Goal: Browse casually

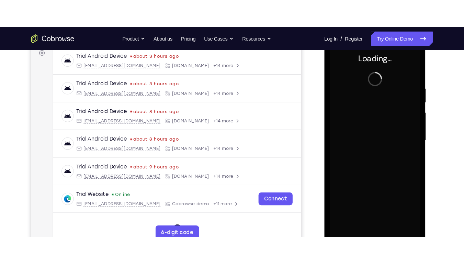
scroll to position [107, 0]
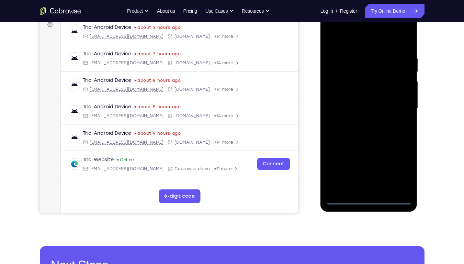
click at [371, 199] on div at bounding box center [368, 108] width 86 height 192
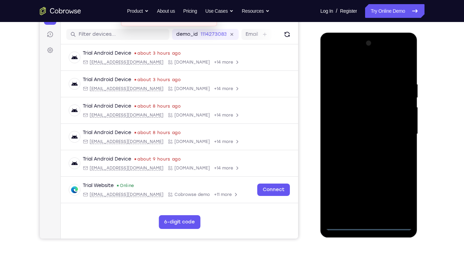
scroll to position [75, 0]
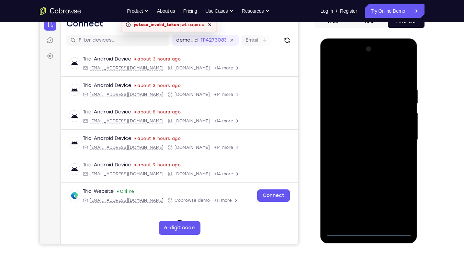
click at [402, 200] on div at bounding box center [368, 140] width 86 height 192
click at [358, 74] on div at bounding box center [368, 140] width 86 height 192
click at [393, 135] on div at bounding box center [368, 140] width 86 height 192
click at [362, 153] on div at bounding box center [368, 140] width 86 height 192
click at [371, 132] on div at bounding box center [368, 140] width 86 height 192
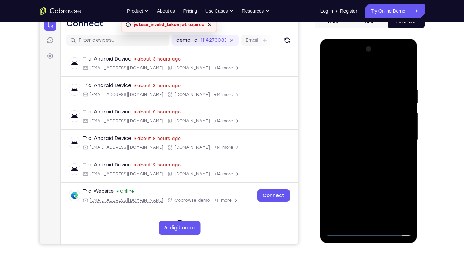
click at [377, 124] on div at bounding box center [368, 140] width 86 height 192
click at [372, 137] on div at bounding box center [368, 140] width 86 height 192
click at [357, 161] on div at bounding box center [368, 140] width 86 height 192
click at [353, 159] on div at bounding box center [368, 140] width 86 height 192
click at [353, 162] on div at bounding box center [368, 140] width 86 height 192
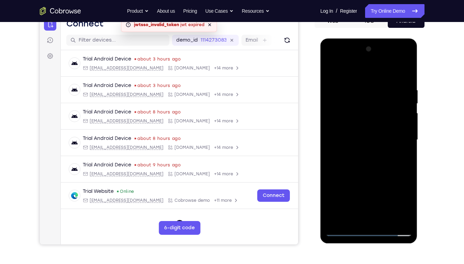
click at [354, 162] on div at bounding box center [368, 140] width 86 height 192
click at [362, 158] on div at bounding box center [368, 140] width 86 height 192
click at [400, 74] on div at bounding box center [368, 140] width 86 height 192
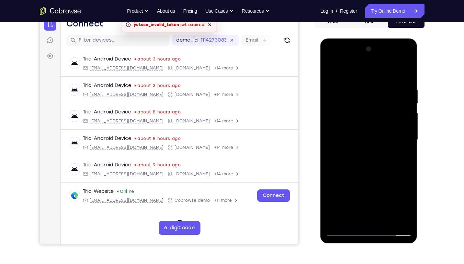
click at [389, 171] on div at bounding box center [368, 140] width 86 height 192
click at [367, 172] on div at bounding box center [368, 140] width 86 height 192
click at [388, 200] on div at bounding box center [368, 140] width 86 height 192
click at [368, 175] on div at bounding box center [368, 140] width 86 height 192
click at [331, 70] on div at bounding box center [368, 140] width 86 height 192
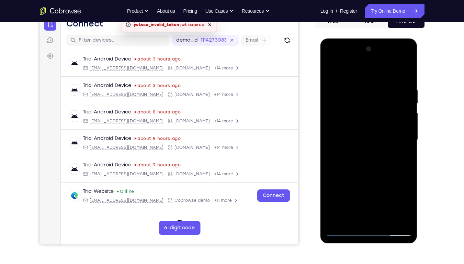
click at [396, 91] on div at bounding box center [368, 140] width 86 height 192
click at [405, 170] on div at bounding box center [368, 140] width 86 height 192
click at [405, 141] on div at bounding box center [368, 140] width 86 height 192
drag, startPoint x: 405, startPoint y: 132, endPoint x: 334, endPoint y: 147, distance: 72.1
click at [334, 147] on div at bounding box center [368, 140] width 86 height 192
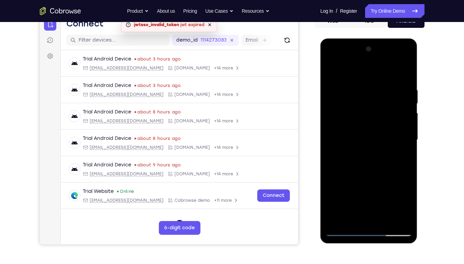
click at [403, 73] on div at bounding box center [368, 140] width 86 height 192
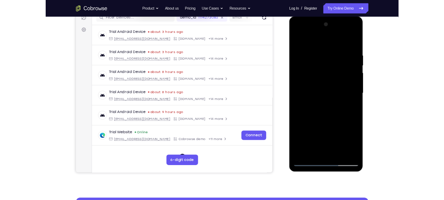
scroll to position [81, 0]
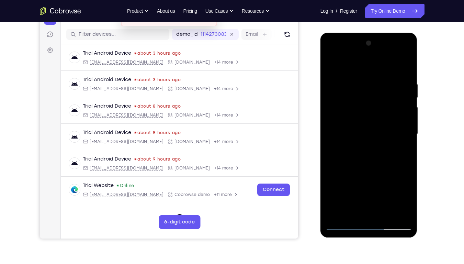
drag, startPoint x: 362, startPoint y: 156, endPoint x: 367, endPoint y: 106, distance: 50.4
click at [367, 106] on div at bounding box center [368, 134] width 86 height 192
drag, startPoint x: 371, startPoint y: 179, endPoint x: 383, endPoint y: 96, distance: 84.3
click at [383, 96] on div at bounding box center [368, 134] width 86 height 192
click at [332, 192] on div at bounding box center [368, 134] width 86 height 192
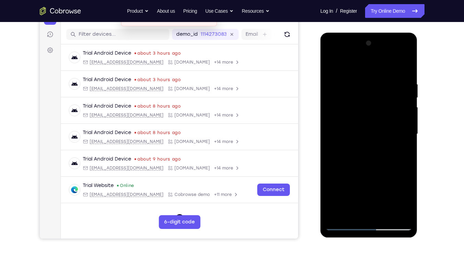
drag, startPoint x: 377, startPoint y: 144, endPoint x: 379, endPoint y: 89, distance: 55.6
click at [379, 89] on div at bounding box center [368, 134] width 86 height 192
drag, startPoint x: 368, startPoint y: 197, endPoint x: 378, endPoint y: 128, distance: 69.3
click at [378, 128] on div at bounding box center [368, 134] width 86 height 192
click at [385, 200] on div at bounding box center [368, 134] width 86 height 192
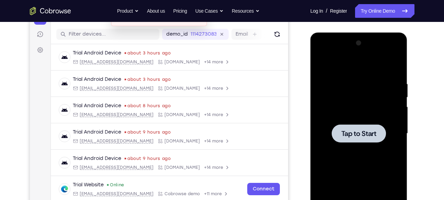
click at [346, 121] on div at bounding box center [358, 134] width 86 height 192
